Goal: Task Accomplishment & Management: Use online tool/utility

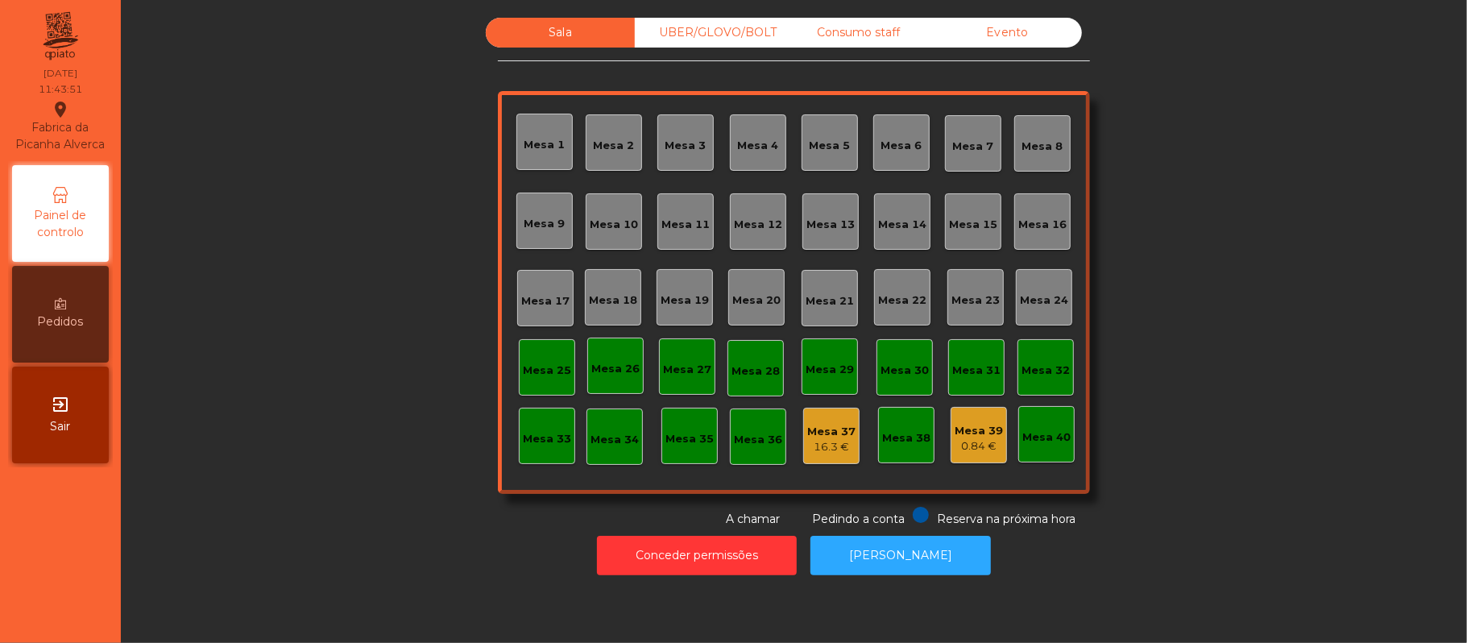
click at [968, 441] on div "0.84 €" at bounding box center [978, 446] width 48 height 16
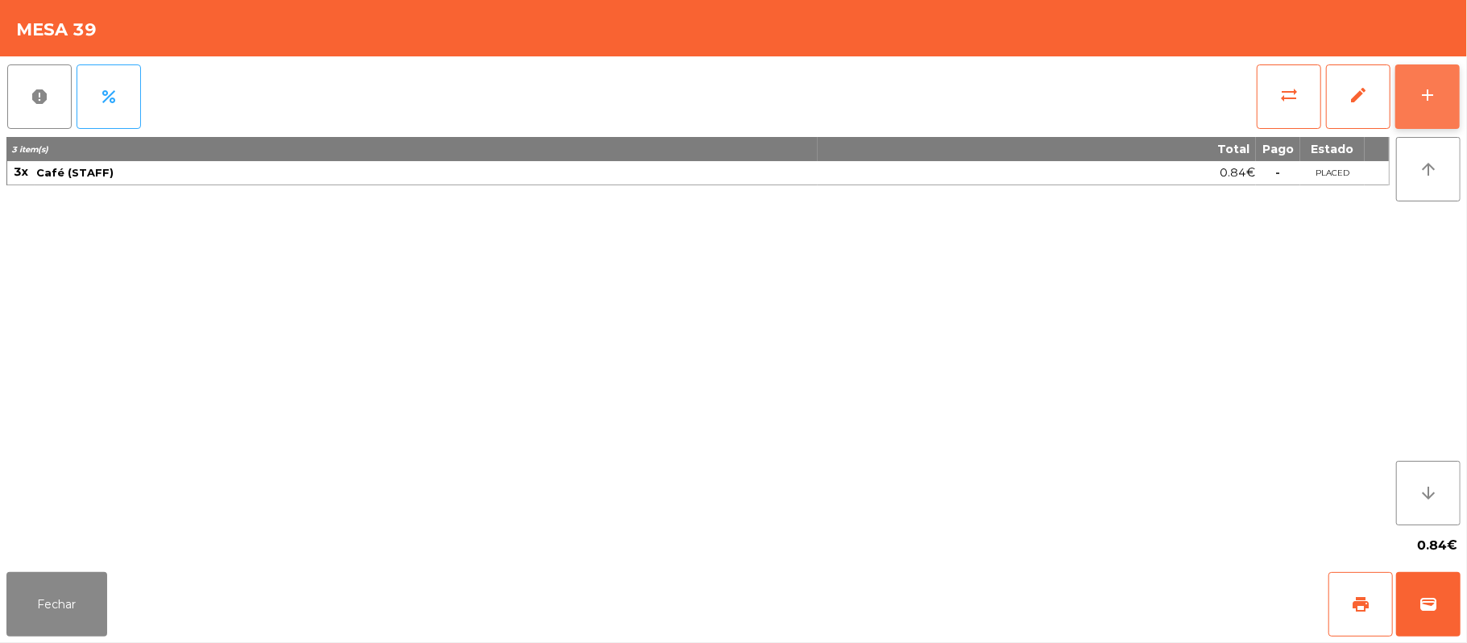
click at [1418, 103] on div "add" at bounding box center [1426, 94] width 19 height 19
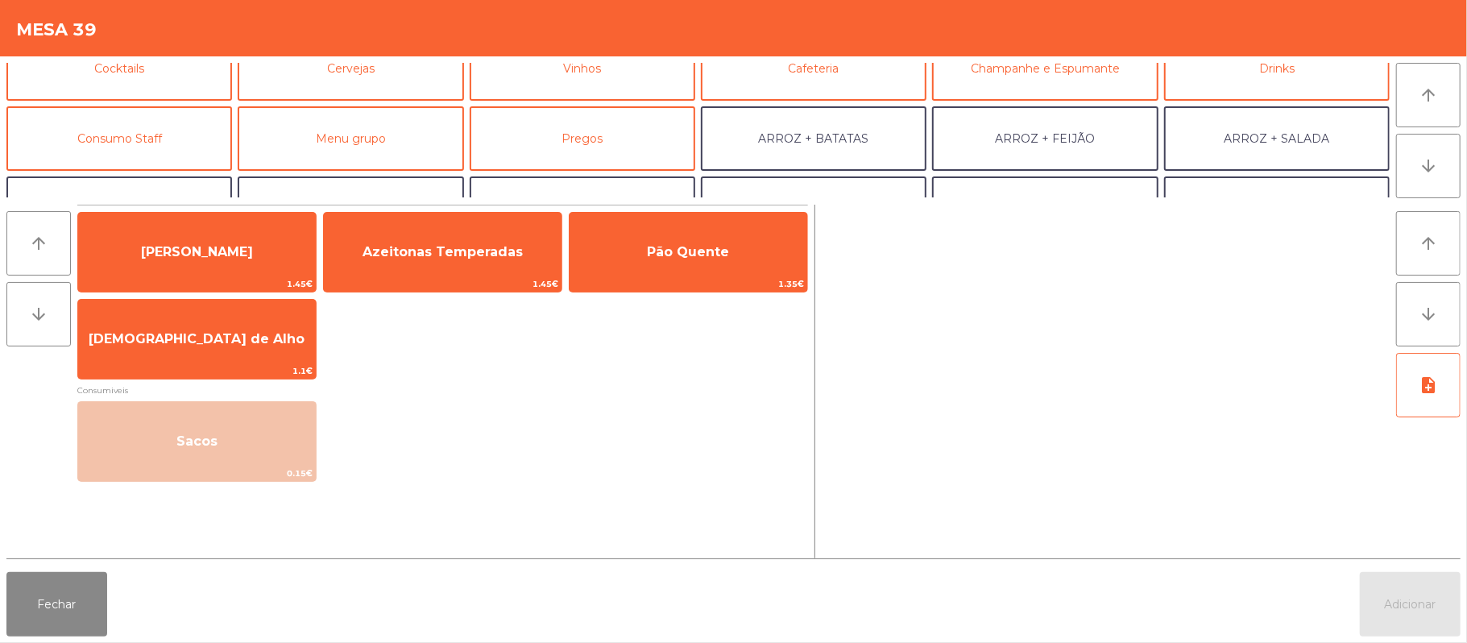
scroll to position [101, 0]
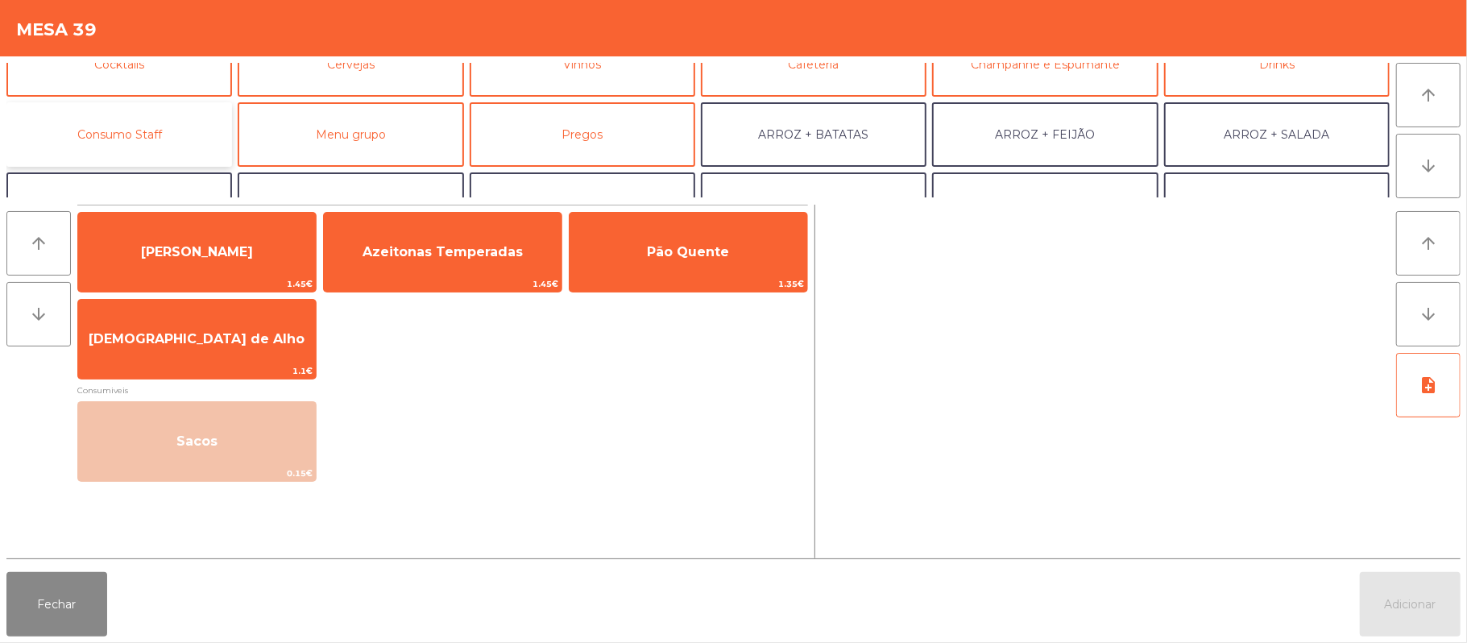
click at [159, 136] on button "Consumo Staff" at bounding box center [118, 134] width 225 height 64
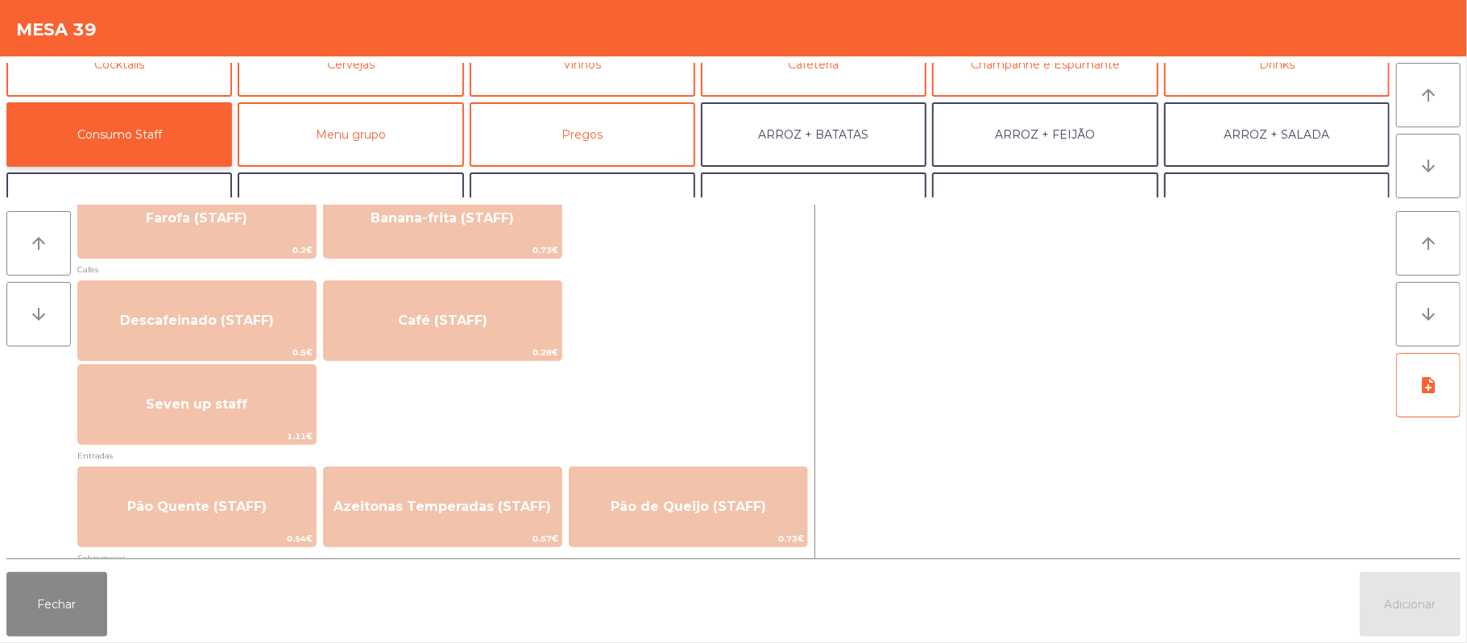
scroll to position [833, 0]
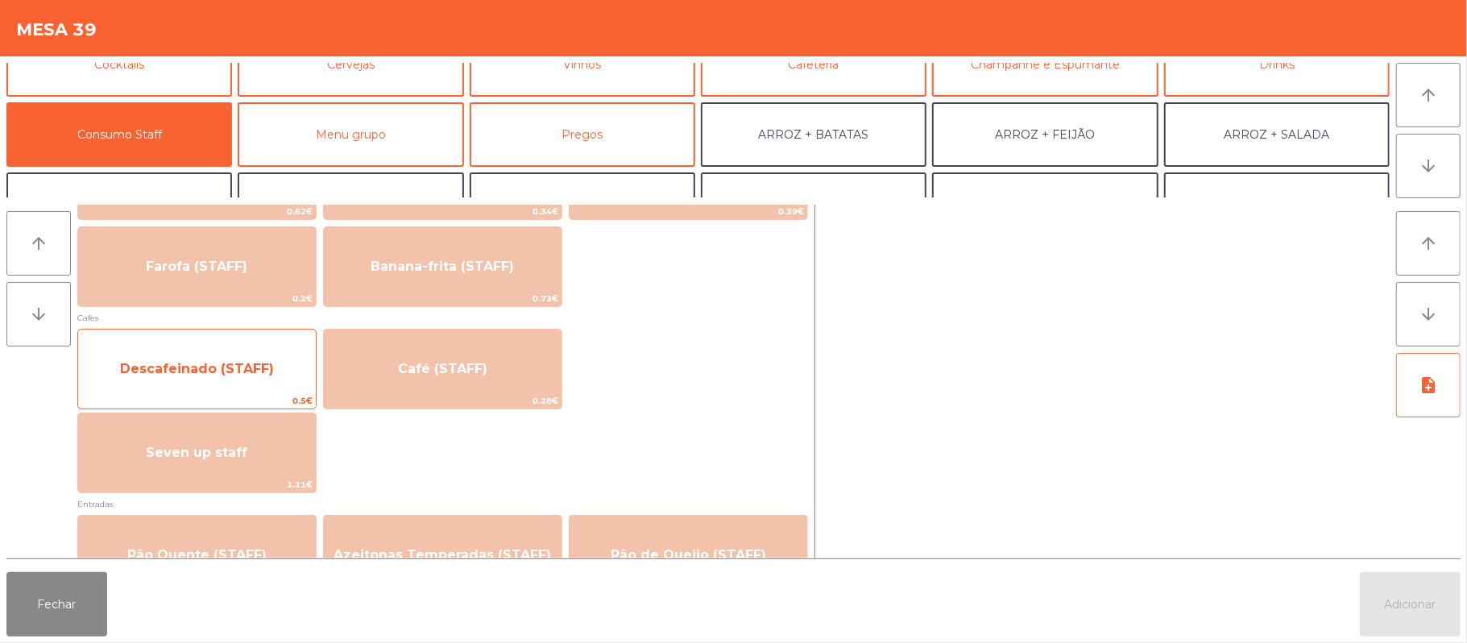
click at [226, 353] on span "Descafeinado (STAFF)" at bounding box center [197, 368] width 238 height 43
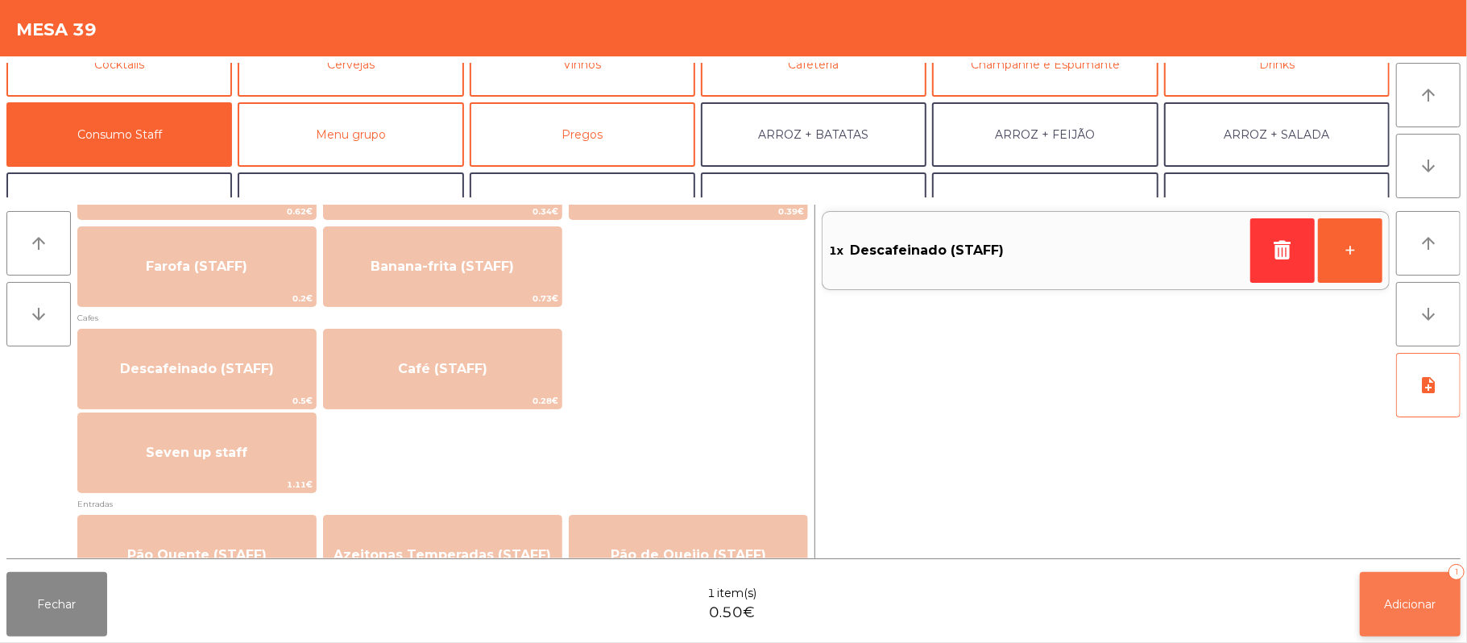
click at [1398, 587] on button "Adicionar 1" at bounding box center [1409, 604] width 101 height 64
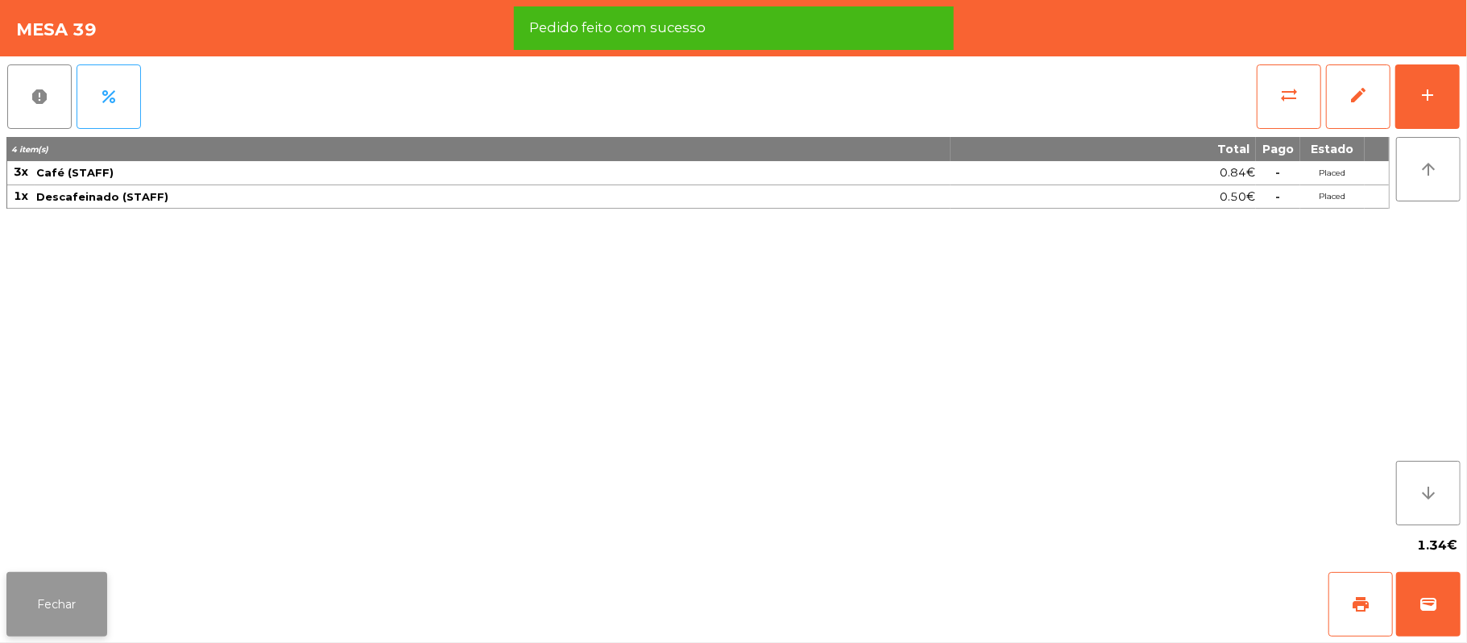
click at [43, 590] on button "Fechar" at bounding box center [56, 604] width 101 height 64
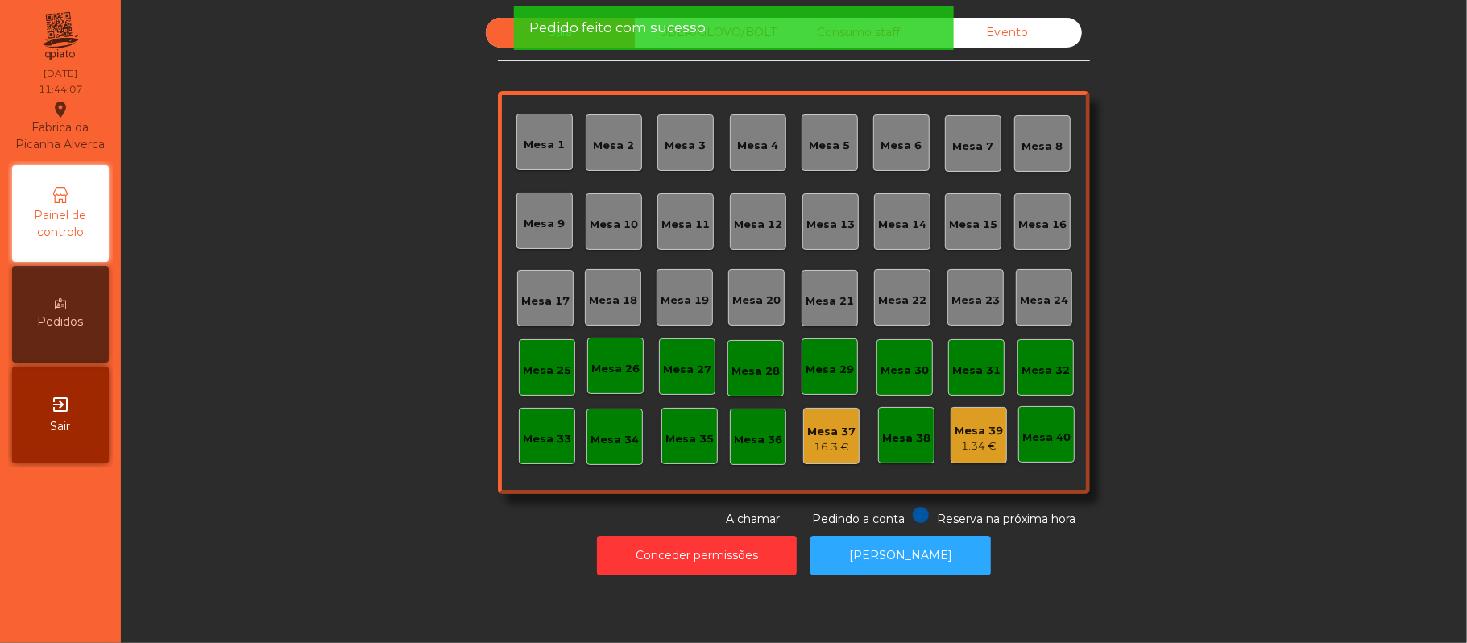
click at [871, 36] on div "Pedido feito com sucesso" at bounding box center [732, 28] width 407 height 20
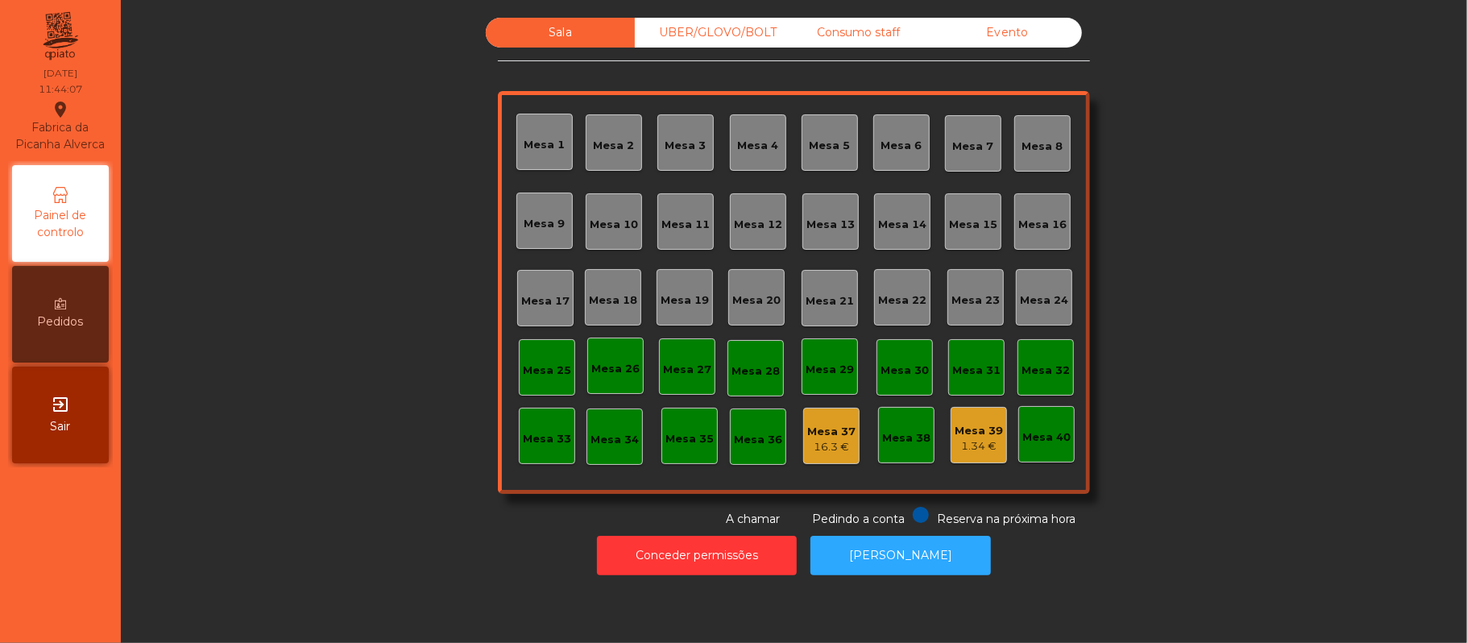
click at [880, 30] on div "Consumo staff" at bounding box center [858, 33] width 149 height 30
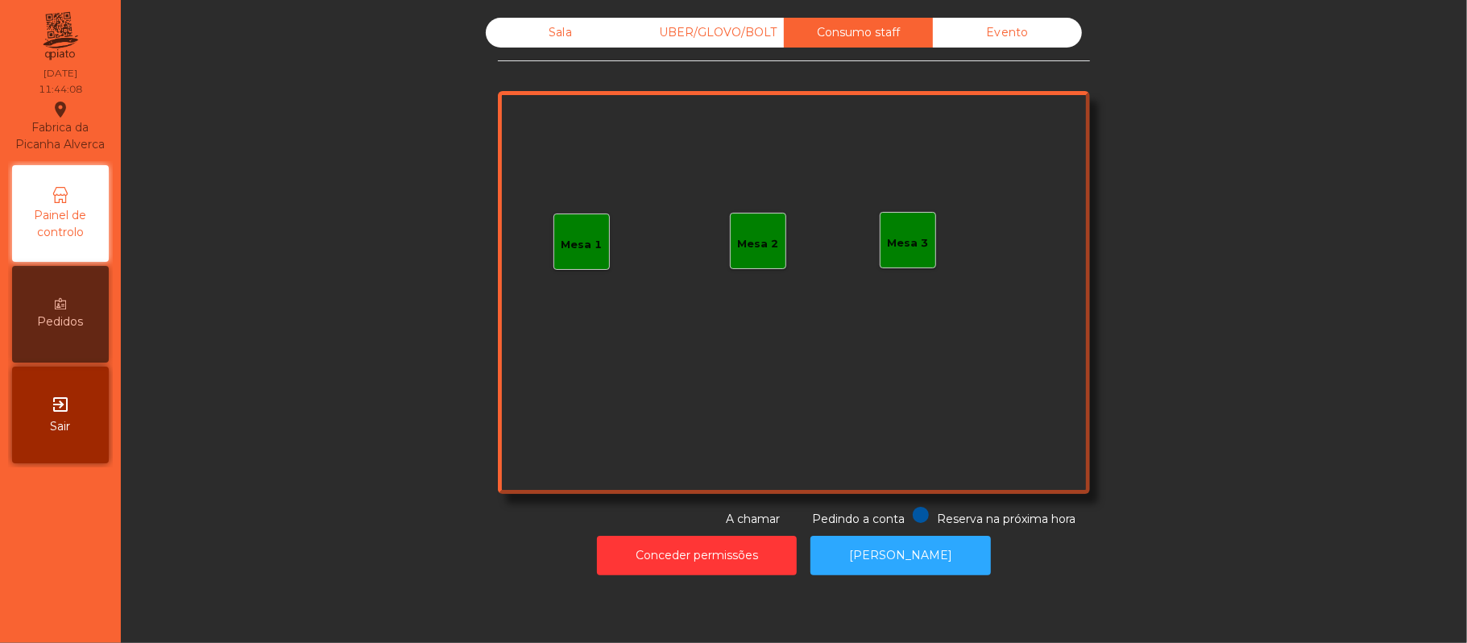
click at [908, 246] on div "Mesa 3" at bounding box center [907, 243] width 41 height 16
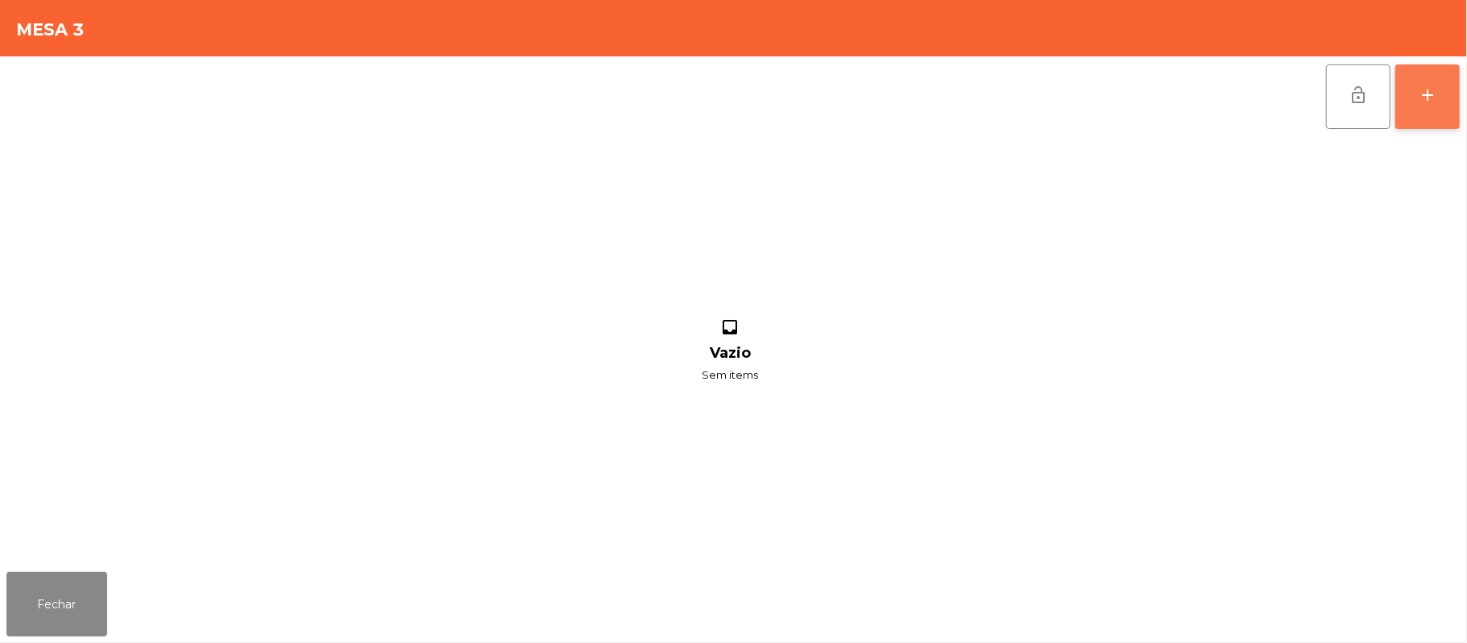
click at [1421, 98] on div "add" at bounding box center [1426, 94] width 19 height 19
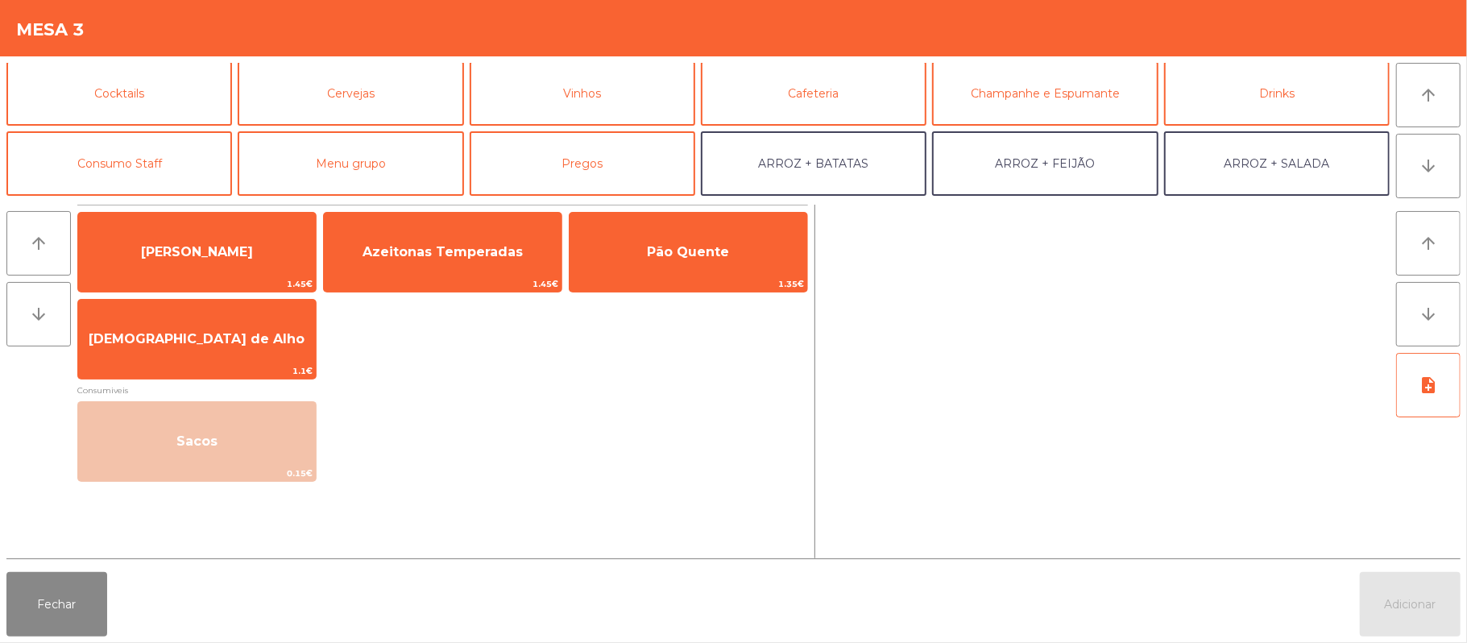
scroll to position [78, 0]
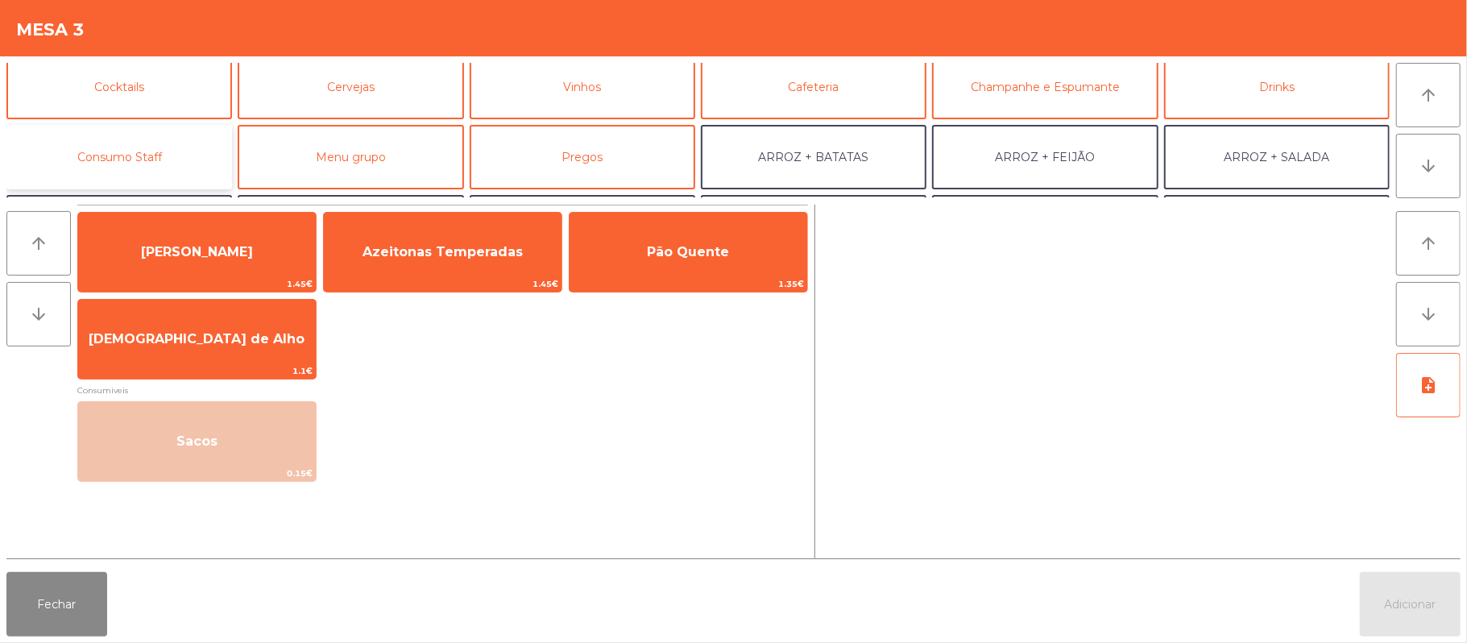
click at [166, 149] on button "Consumo Staff" at bounding box center [118, 157] width 225 height 64
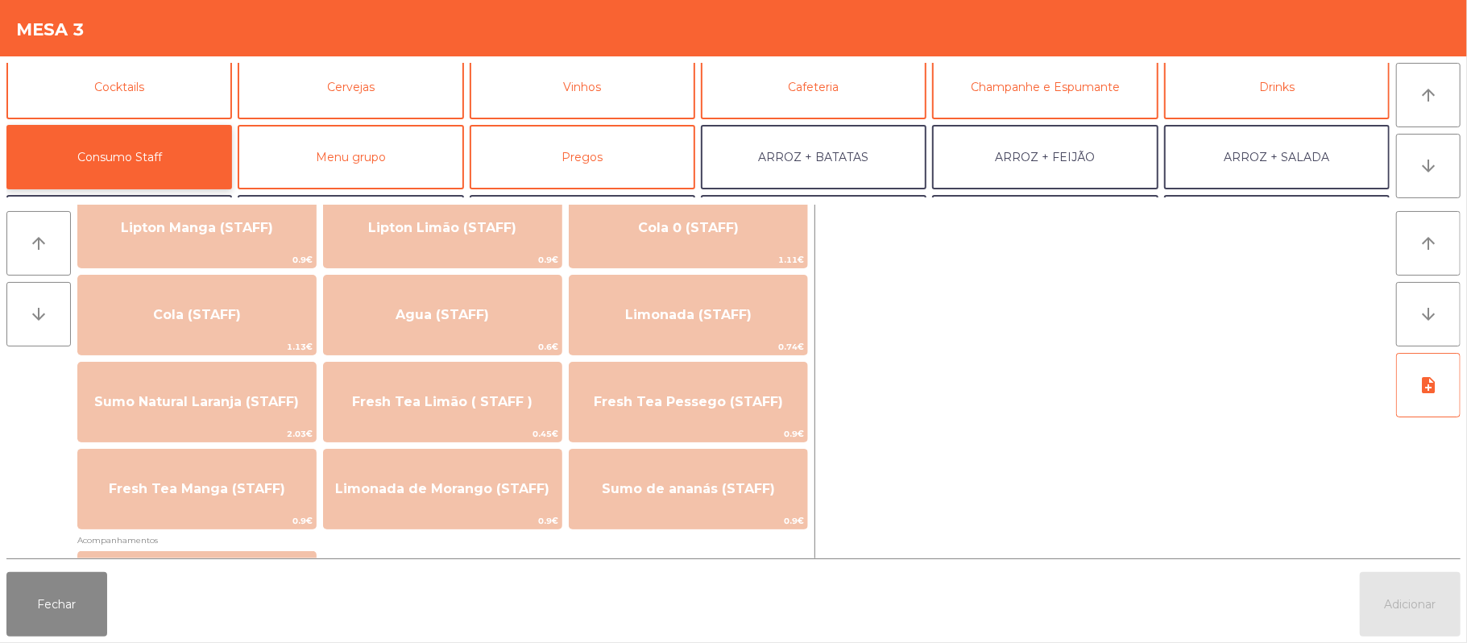
scroll to position [375, 0]
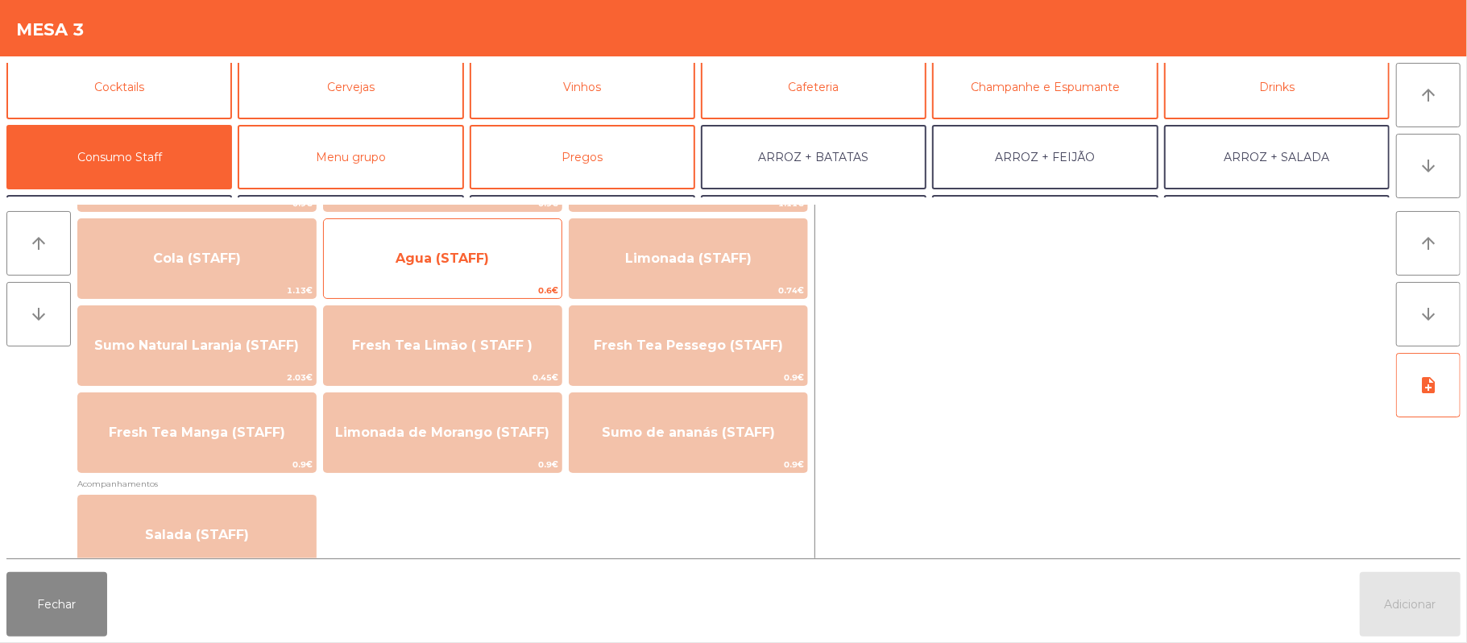
click at [484, 252] on span "Agua (STAFF)" at bounding box center [441, 257] width 93 height 15
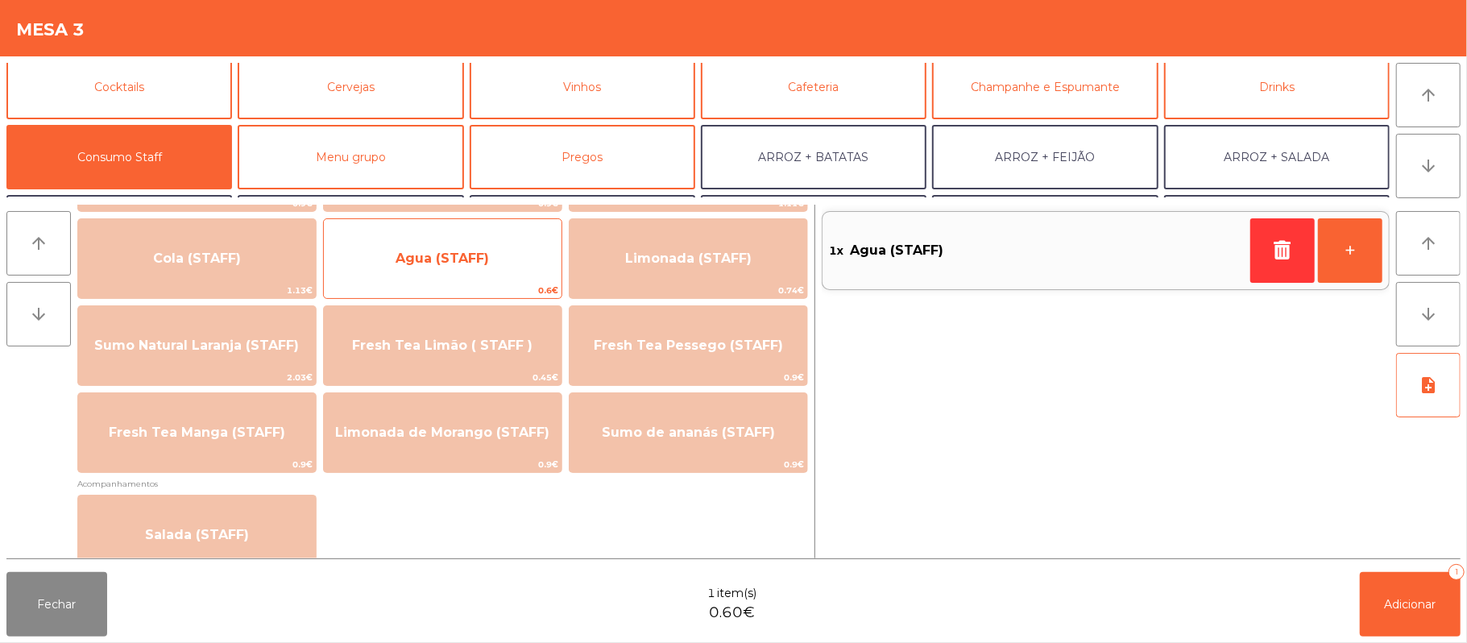
click at [478, 243] on span "Agua (STAFF)" at bounding box center [443, 258] width 238 height 43
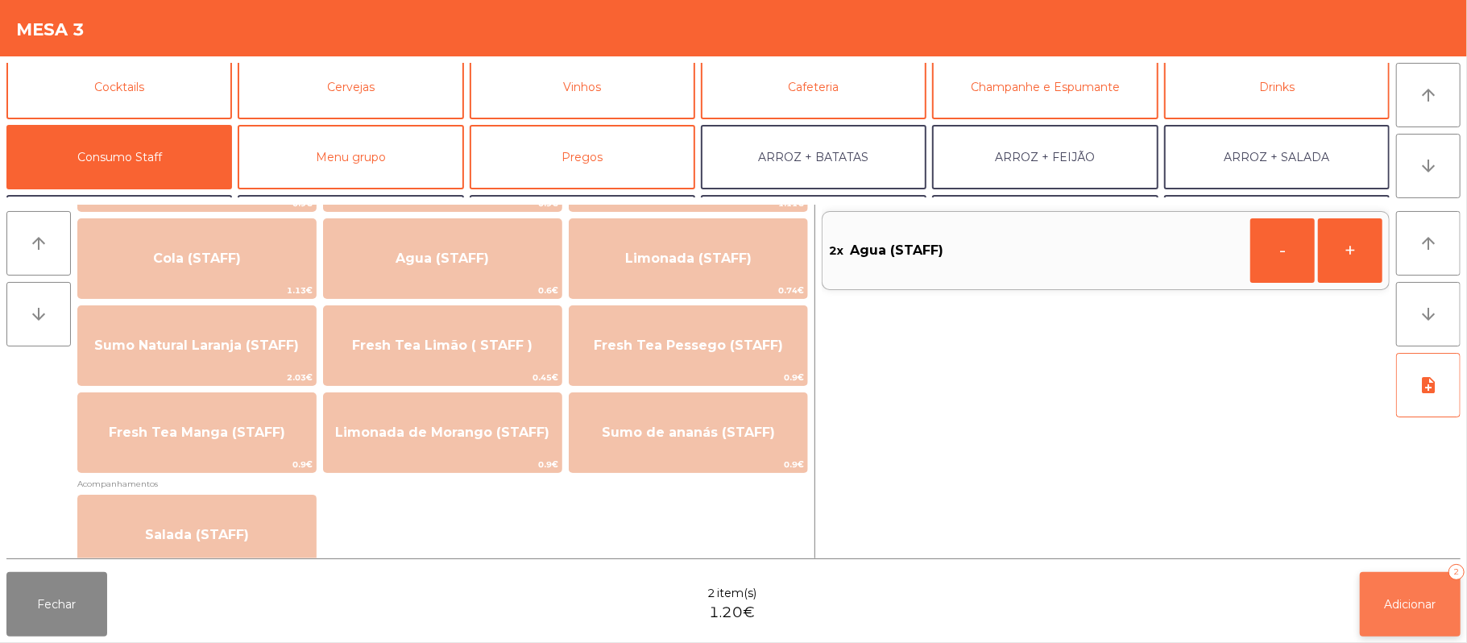
click at [1387, 606] on span "Adicionar" at bounding box center [1410, 604] width 52 height 14
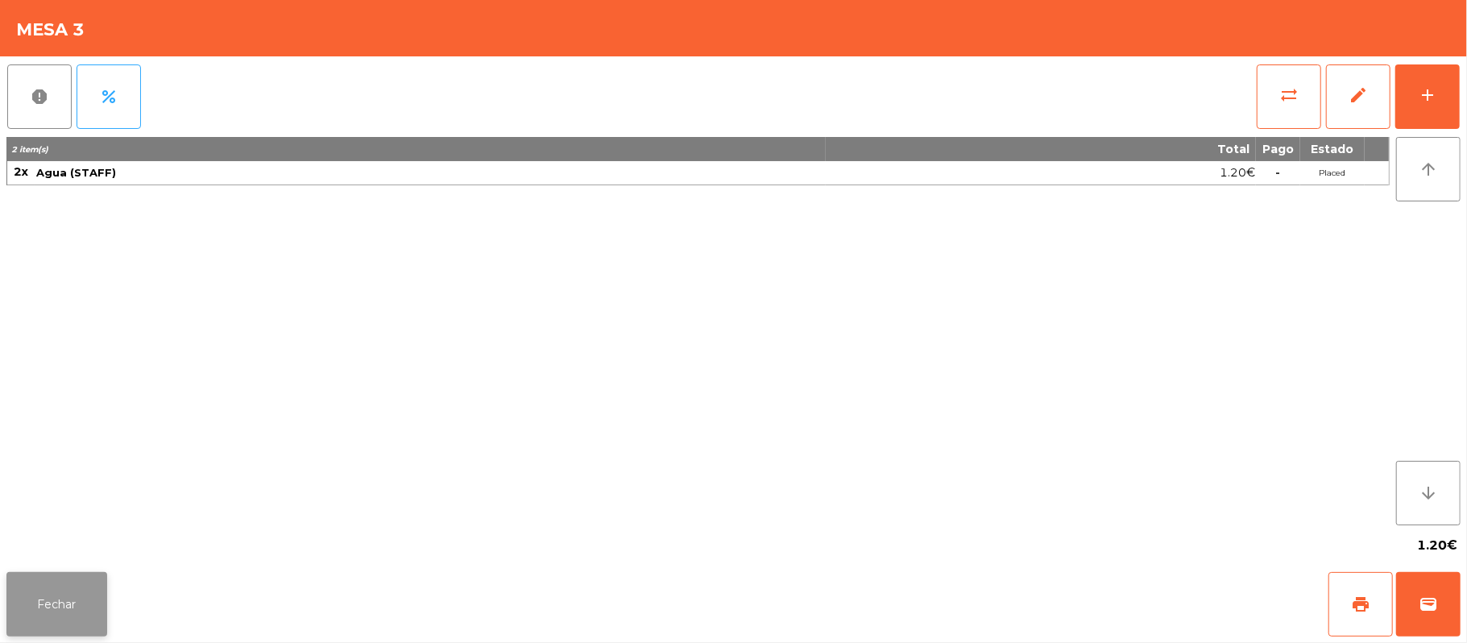
click at [52, 578] on button "Fechar" at bounding box center [56, 604] width 101 height 64
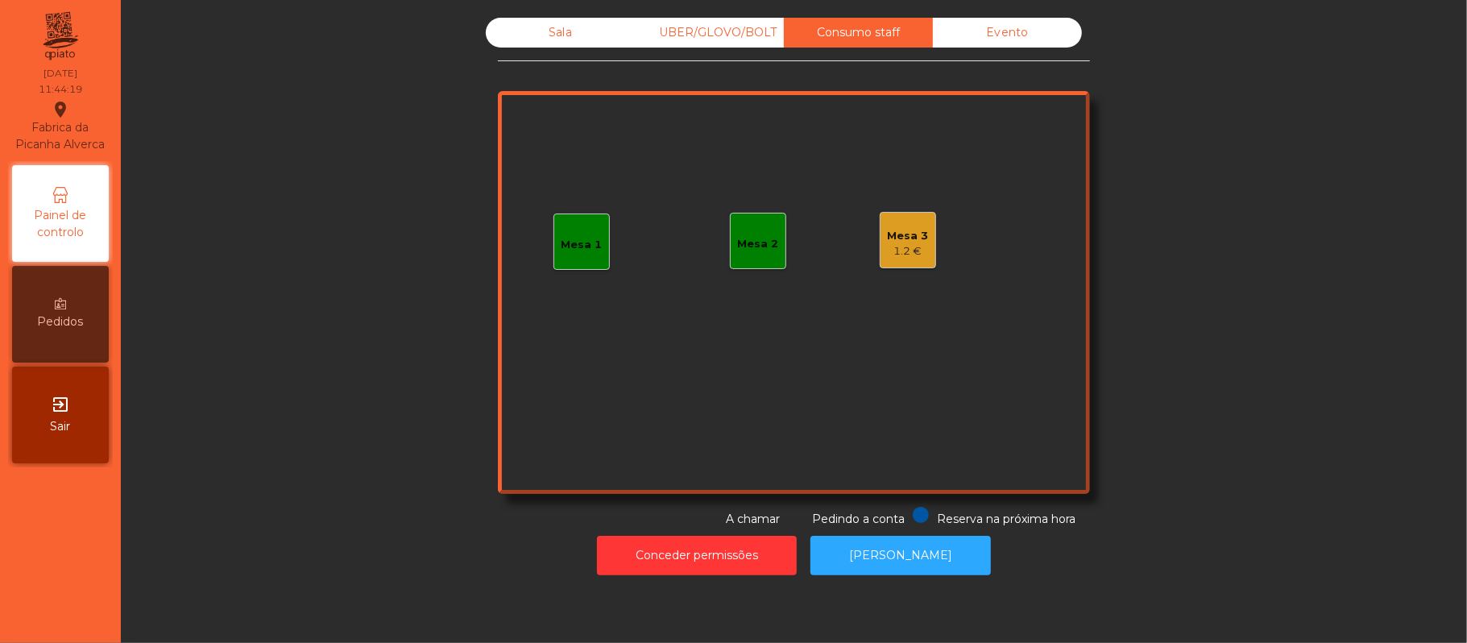
click at [536, 42] on div "Sala" at bounding box center [560, 33] width 149 height 30
